Goal: Transaction & Acquisition: Purchase product/service

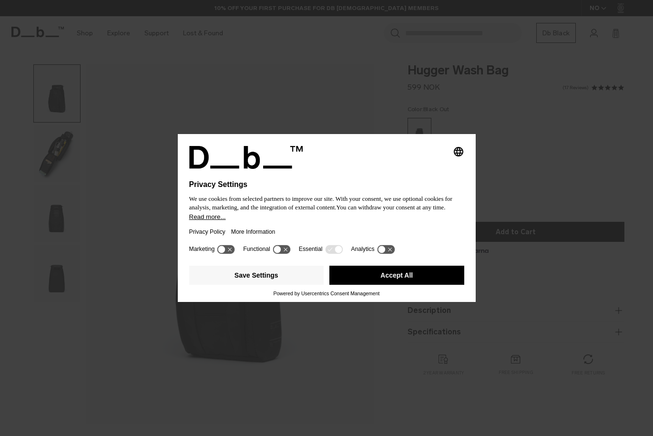
click at [367, 271] on button "Accept All" at bounding box center [397, 275] width 135 height 19
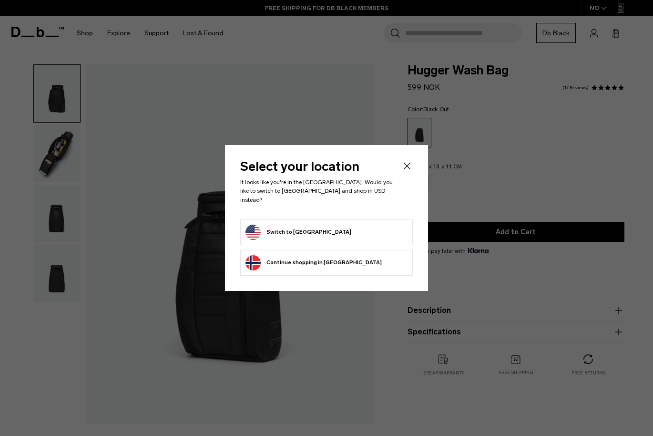
click at [303, 228] on button "Switch to [GEOGRAPHIC_DATA]" at bounding box center [299, 232] width 106 height 15
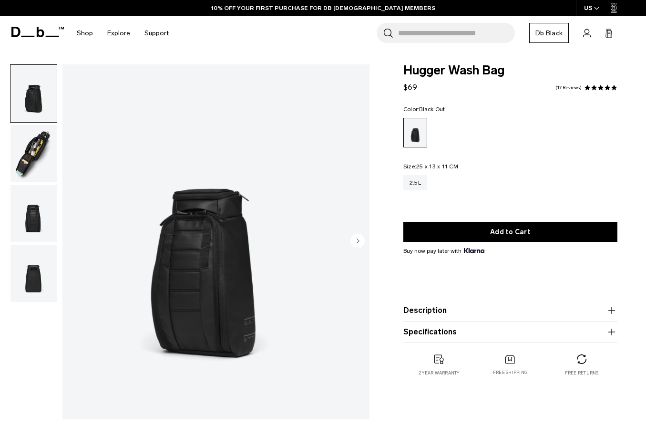
click at [53, 152] on img "button" at bounding box center [33, 153] width 46 height 57
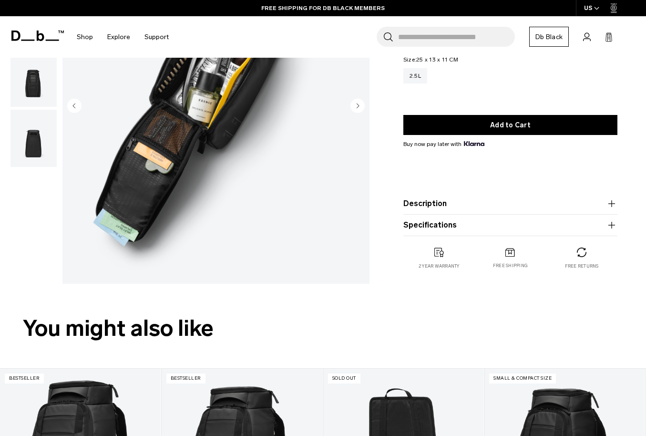
scroll to position [48, 0]
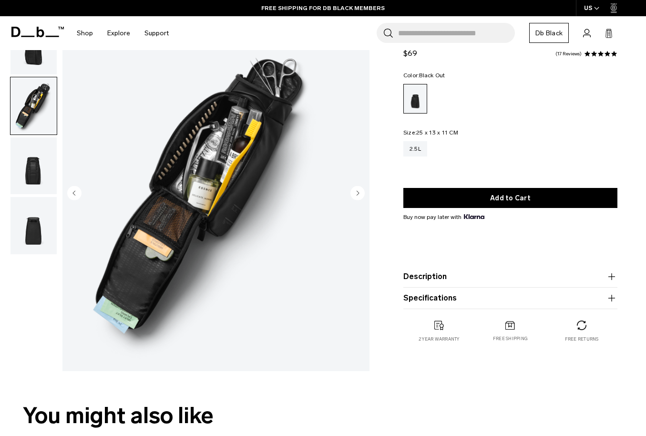
click at [57, 159] on img "button" at bounding box center [33, 165] width 46 height 57
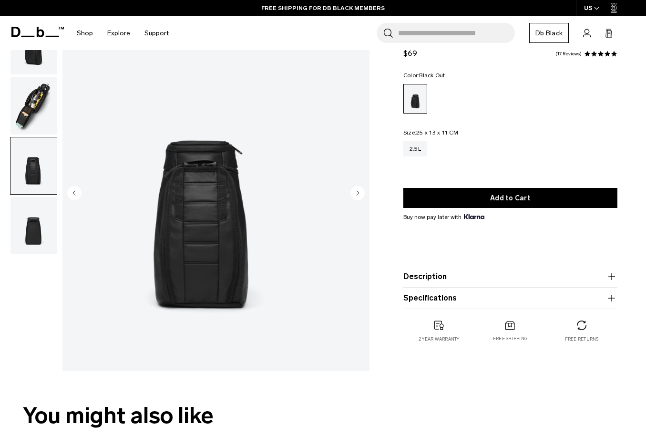
click at [57, 226] on img "button" at bounding box center [33, 225] width 46 height 57
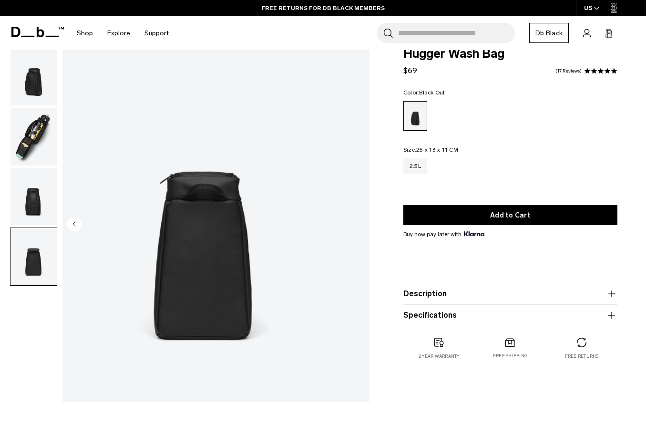
scroll to position [0, 0]
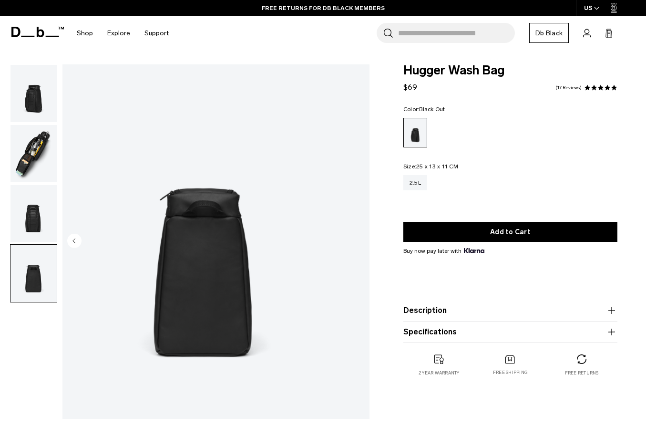
click at [57, 217] on img "button" at bounding box center [33, 213] width 46 height 57
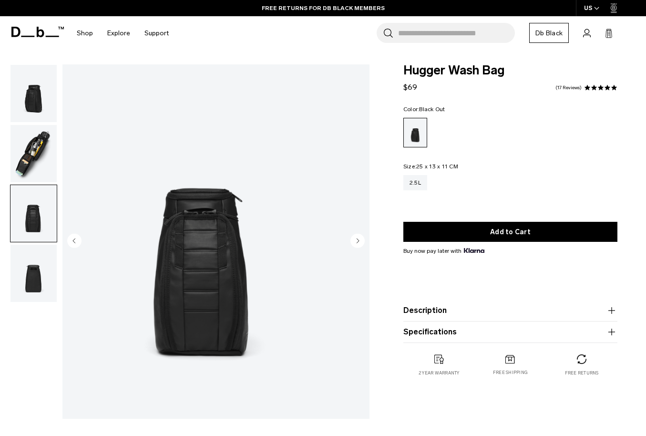
click at [57, 91] on img "button" at bounding box center [33, 93] width 46 height 57
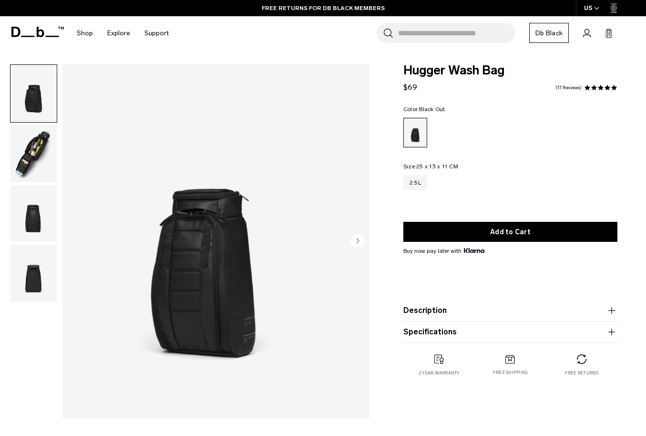
click at [57, 275] on img "button" at bounding box center [33, 273] width 46 height 57
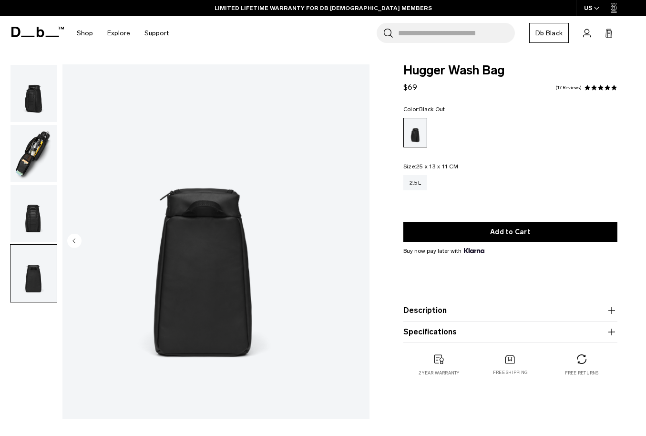
click at [57, 168] on img "button" at bounding box center [33, 153] width 46 height 57
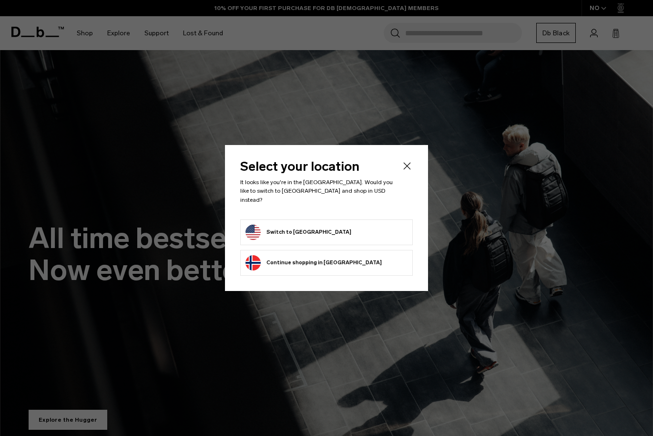
click at [314, 228] on button "Switch to [GEOGRAPHIC_DATA]" at bounding box center [299, 232] width 106 height 15
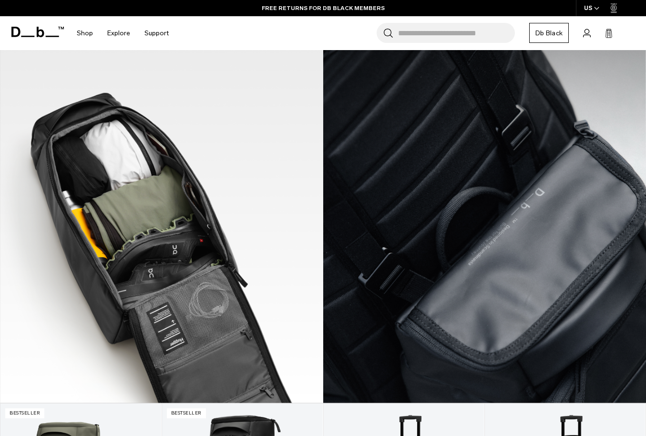
scroll to position [429, 0]
